Goal: Navigation & Orientation: Find specific page/section

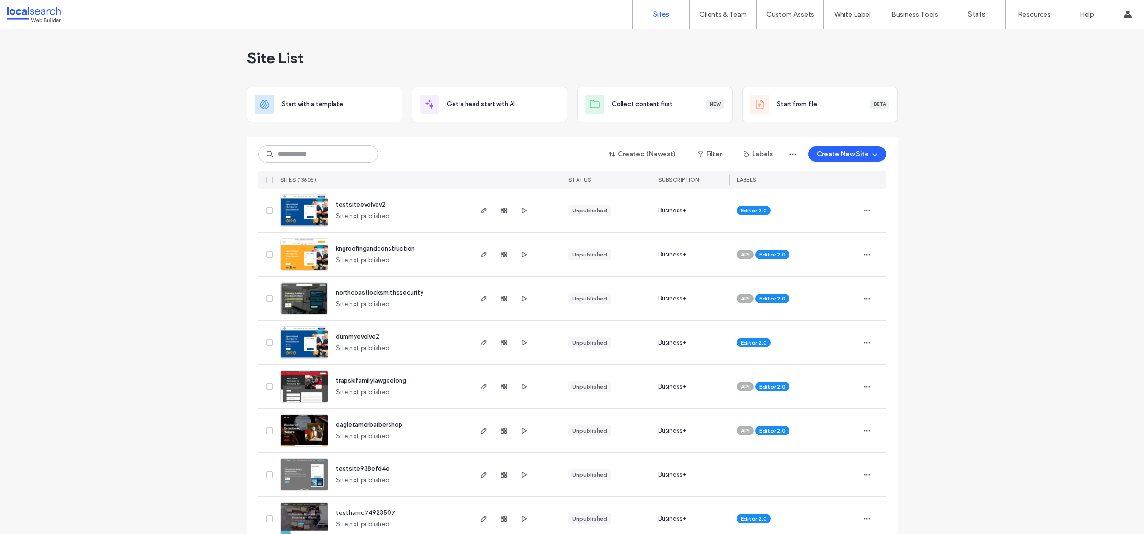
click at [328, 155] on input at bounding box center [318, 153] width 120 height 17
paste input "********"
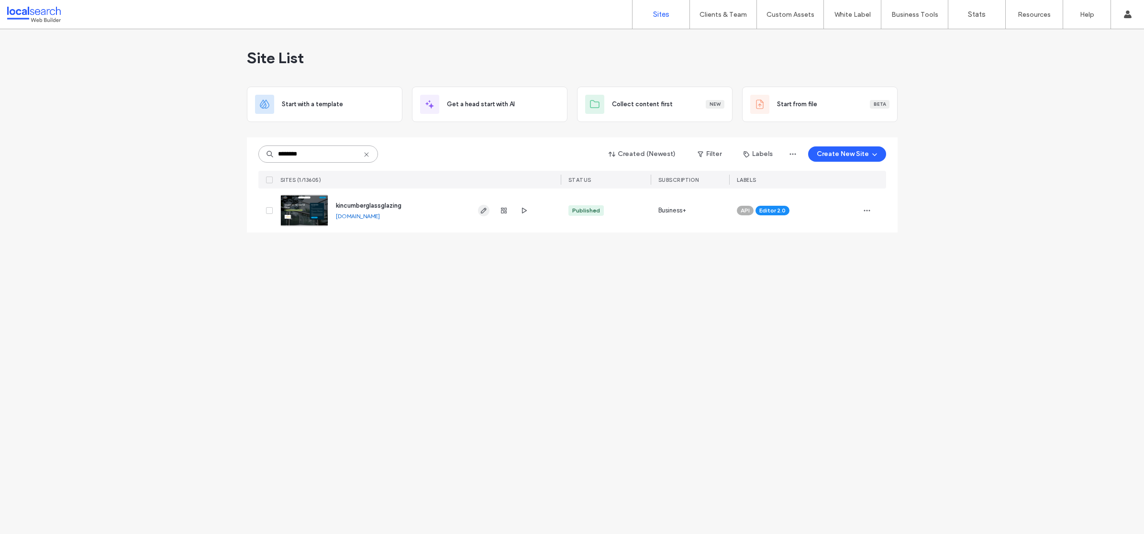
type input "********"
click at [486, 210] on icon "button" at bounding box center [484, 211] width 8 height 8
